Goal: Obtain resource: Download file/media

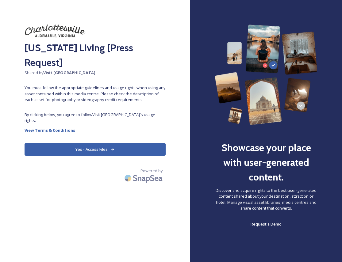
click at [117, 143] on button "Yes - Access Files" at bounding box center [95, 149] width 141 height 13
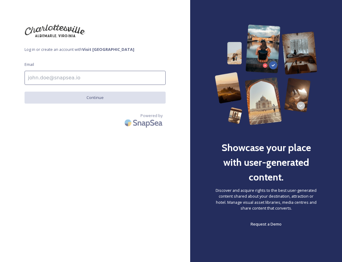
click at [96, 79] on input at bounding box center [95, 78] width 141 height 14
type input "[EMAIL_ADDRESS][DOMAIN_NAME]"
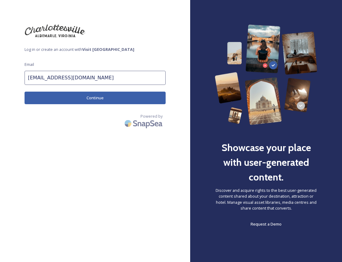
click at [94, 101] on button "Continue" at bounding box center [95, 98] width 141 height 13
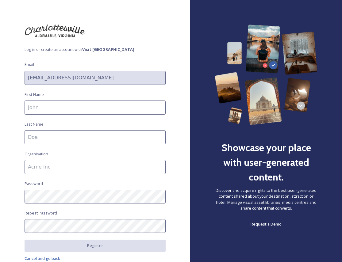
click at [94, 101] on input at bounding box center [95, 108] width 141 height 14
type input "[PERSON_NAME]"
click at [80, 136] on input at bounding box center [95, 137] width 141 height 14
type input "[PERSON_NAME]"
click at [70, 166] on input at bounding box center [95, 167] width 141 height 14
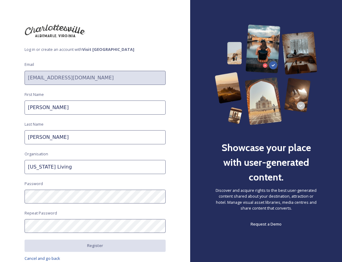
scroll to position [25, 0]
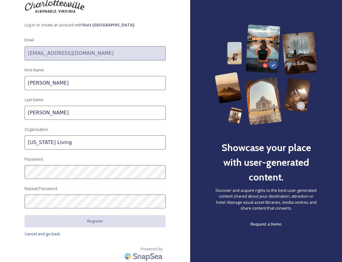
type input "[US_STATE] Living"
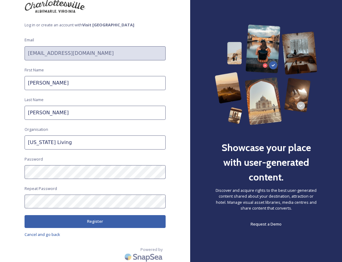
click at [115, 227] on div "Log in or create an account with Visit [GEOGRAPHIC_DATA] Email [EMAIL_ADDRESS][…" at bounding box center [95, 131] width 190 height 262
click at [111, 223] on button "Register" at bounding box center [95, 221] width 141 height 13
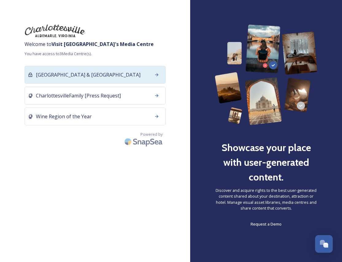
click at [147, 79] on div "[GEOGRAPHIC_DATA] & [GEOGRAPHIC_DATA]" at bounding box center [95, 75] width 141 height 18
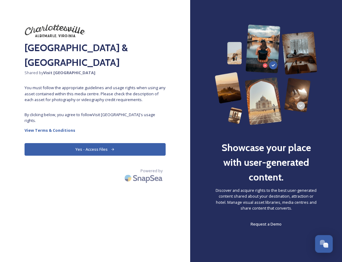
click at [113, 148] on icon at bounding box center [112, 149] width 3 height 2
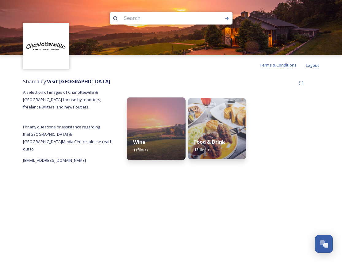
click at [167, 128] on img at bounding box center [156, 129] width 59 height 63
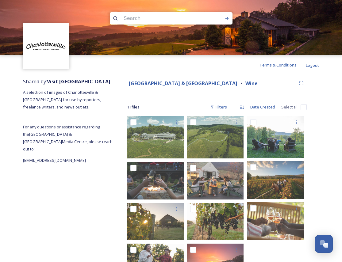
click at [302, 107] on input "checkbox" at bounding box center [304, 107] width 6 height 6
checkbox input "true"
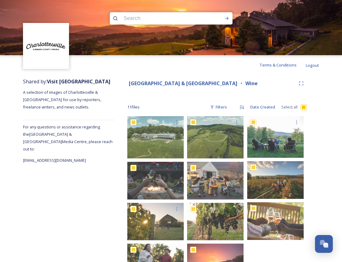
checkbox input "true"
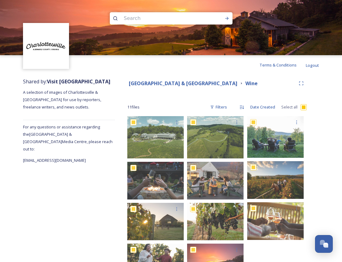
checkbox input "true"
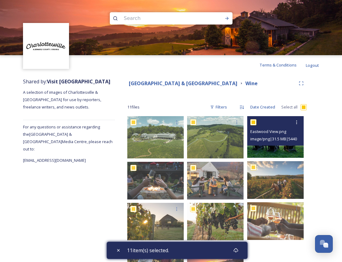
scroll to position [33, 0]
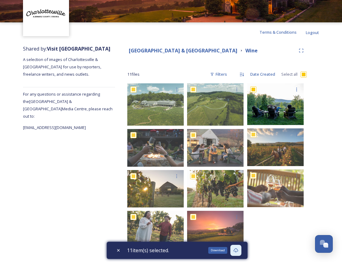
click at [236, 251] on icon at bounding box center [235, 250] width 5 height 4
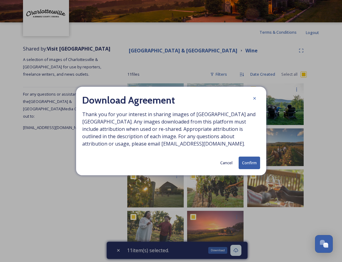
click at [255, 159] on button "Confirm" at bounding box center [249, 163] width 21 height 13
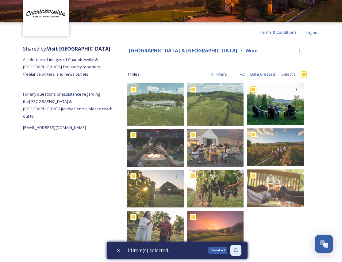
click at [238, 252] on icon at bounding box center [235, 250] width 5 height 5
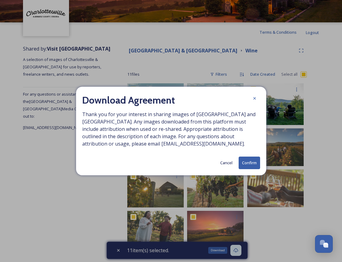
click at [250, 162] on button "Confirm" at bounding box center [249, 163] width 21 height 13
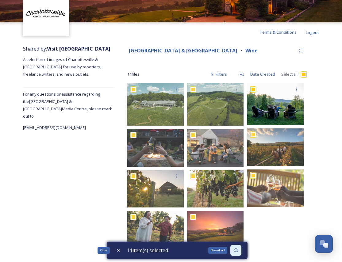
drag, startPoint x: 118, startPoint y: 249, endPoint x: 121, endPoint y: 248, distance: 3.4
click at [118, 249] on icon at bounding box center [118, 250] width 5 height 5
checkbox input "false"
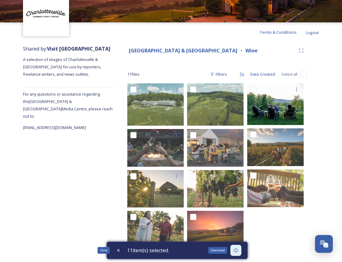
checkbox input "false"
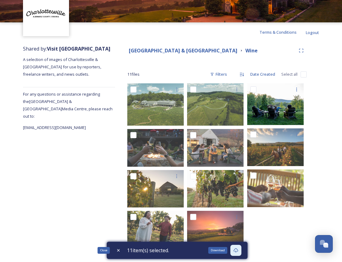
checkbox input "false"
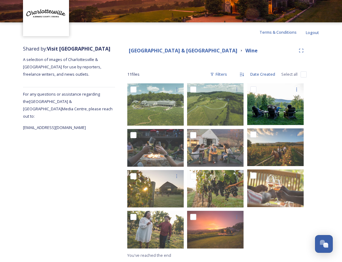
drag, startPoint x: 108, startPoint y: 214, endPoint x: 113, endPoint y: 215, distance: 4.7
click at [108, 214] on div "Shared by: Visit [GEOGRAPHIC_DATA] A selection of images of Charlottesville & […" at bounding box center [69, 152] width 92 height 220
click at [184, 52] on strong "[GEOGRAPHIC_DATA] & [GEOGRAPHIC_DATA]" at bounding box center [183, 50] width 109 height 7
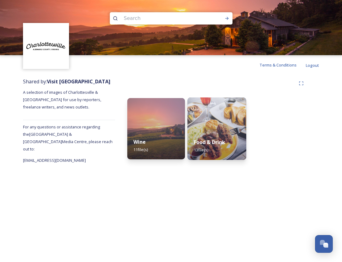
click at [222, 118] on img at bounding box center [216, 129] width 59 height 63
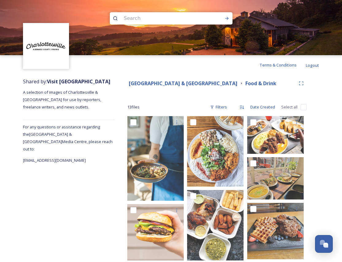
click at [301, 107] on input "checkbox" at bounding box center [304, 107] width 6 height 6
checkbox input "true"
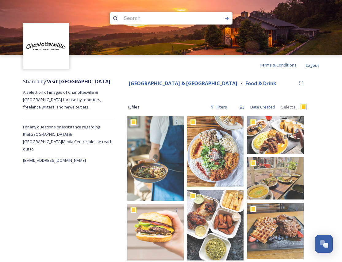
checkbox input "true"
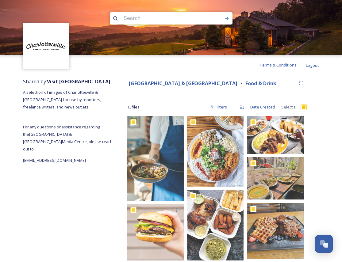
checkbox input "true"
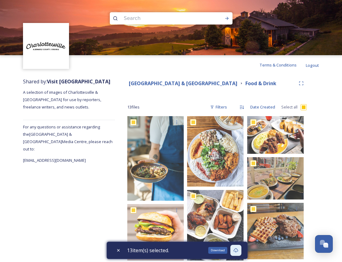
click at [222, 251] on div "Download" at bounding box center [217, 250] width 19 height 7
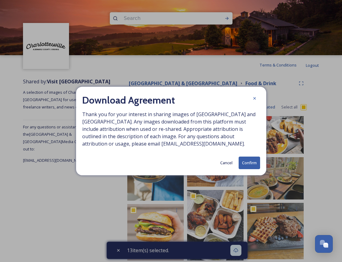
click at [250, 166] on button "Confirm" at bounding box center [249, 163] width 21 height 13
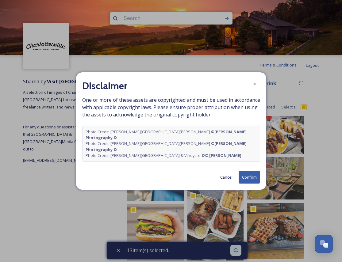
click at [249, 172] on button "Confirm" at bounding box center [249, 177] width 21 height 13
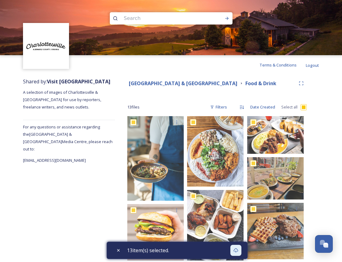
click at [334, 115] on div "Shared by: Visit [GEOGRAPHIC_DATA] A selection of images of Charlottesville & […" at bounding box center [171, 255] width 342 height 361
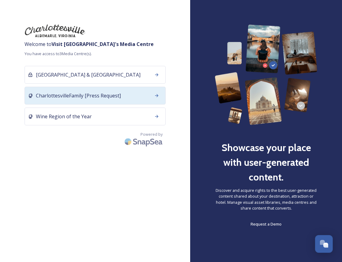
click at [130, 98] on div "CharlottesvilleFamily [Press Request]" at bounding box center [95, 96] width 141 height 18
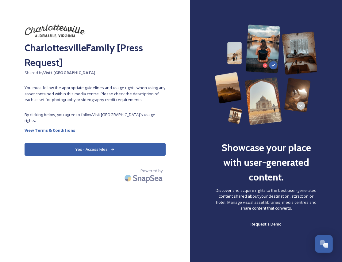
click at [129, 143] on button "Yes - Access Files" at bounding box center [95, 149] width 141 height 13
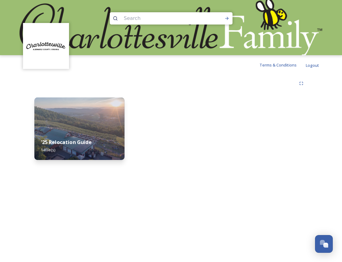
click at [99, 140] on div "'25 Relocation Guide 14 file(s)" at bounding box center [79, 146] width 90 height 28
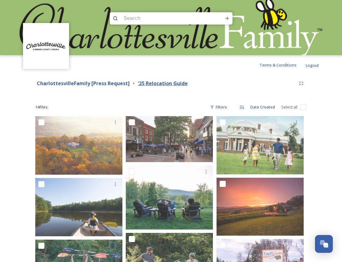
drag, startPoint x: 185, startPoint y: 83, endPoint x: 137, endPoint y: 85, distance: 47.9
click at [138, 85] on strong "'25 Relocation Guide" at bounding box center [163, 83] width 50 height 7
copy strong "Relocation"
click at [304, 108] on input "checkbox" at bounding box center [304, 107] width 6 height 6
checkbox input "true"
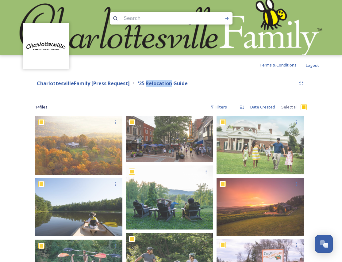
checkbox input "true"
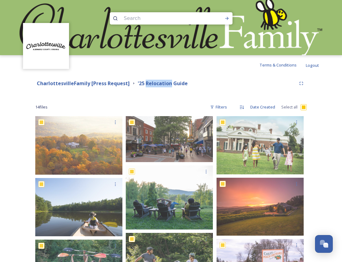
checkbox input "true"
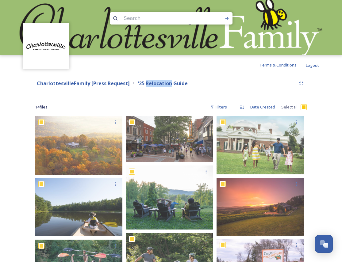
checkbox input "true"
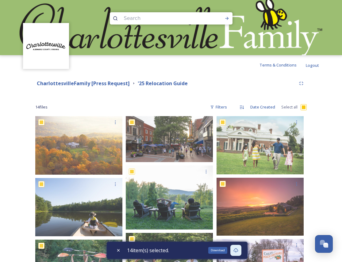
click at [238, 251] on icon at bounding box center [235, 250] width 5 height 4
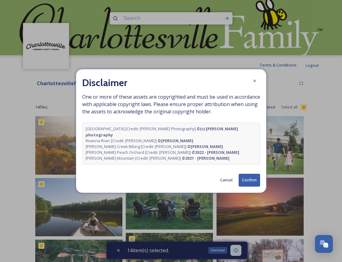
click at [252, 177] on button "Confirm" at bounding box center [249, 180] width 21 height 13
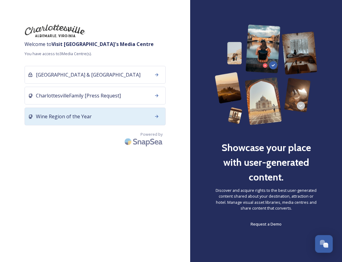
click at [77, 118] on span "Wine Region of the Year" at bounding box center [64, 116] width 56 height 7
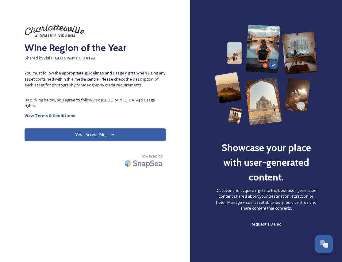
click at [96, 135] on div "Wine Region of the Year Shared by Visit Charlottesville You must follow the app…" at bounding box center [95, 131] width 190 height 213
click at [97, 129] on button "Yes - Access Files" at bounding box center [95, 135] width 141 height 13
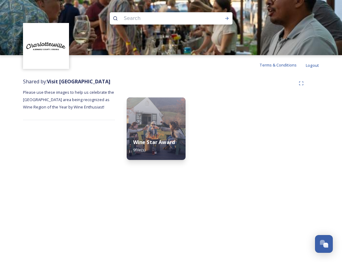
click at [163, 125] on img at bounding box center [156, 129] width 59 height 63
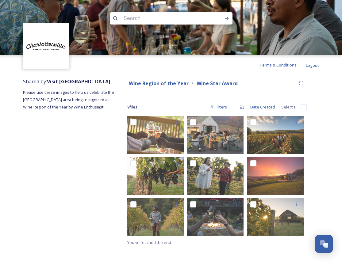
click at [305, 107] on input "checkbox" at bounding box center [304, 107] width 6 height 6
checkbox input "true"
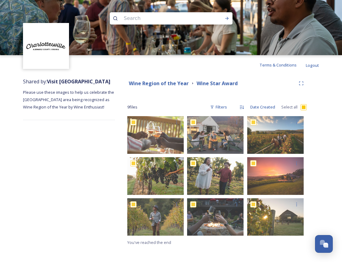
checkbox input "true"
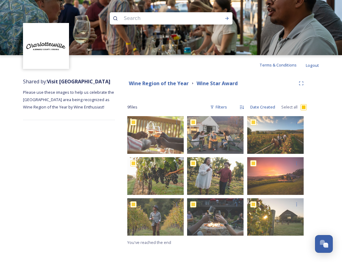
checkbox input "true"
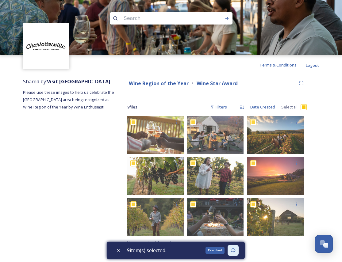
click at [235, 251] on icon at bounding box center [233, 250] width 5 height 4
click at [333, 140] on div "Shared by: Visit Charlottesville Please use these images to help us celebrate t…" at bounding box center [171, 162] width 342 height 175
